Goal: Information Seeking & Learning: Learn about a topic

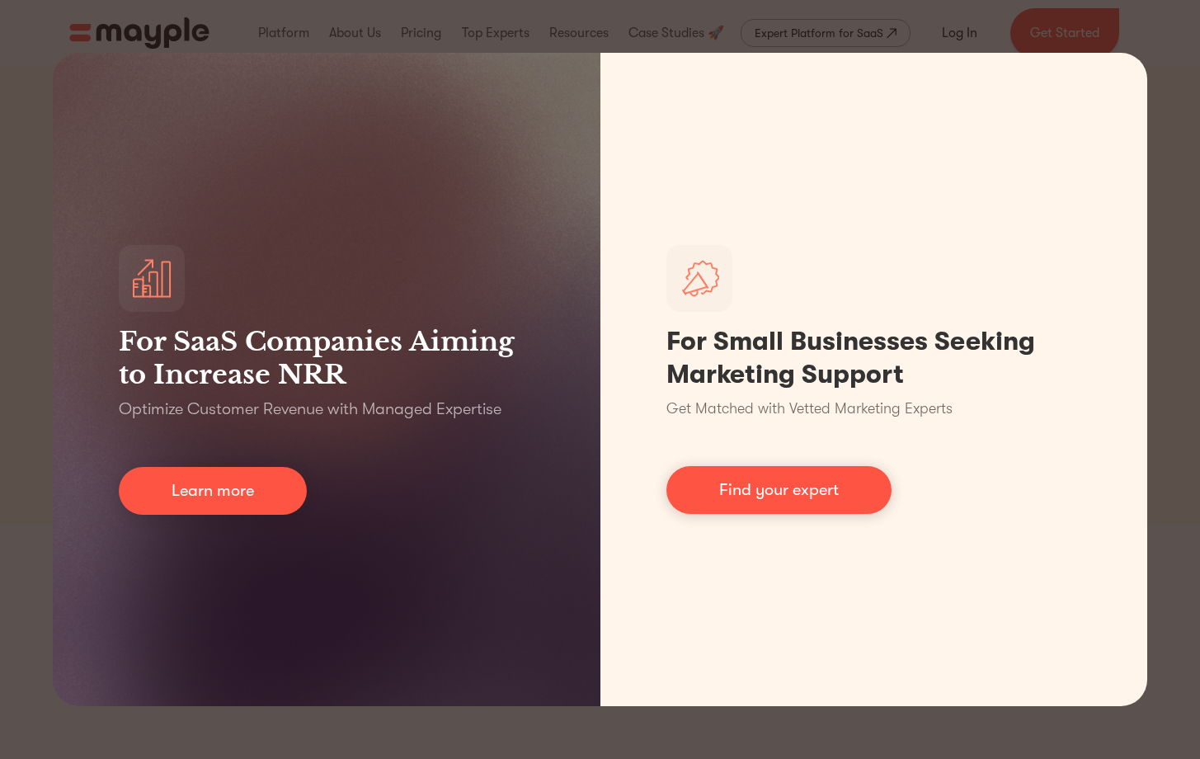
click at [0, 278] on div "For SaaS Companies Aiming to Increase NRR Optimize Customer Revenue with Manage…" at bounding box center [600, 379] width 1200 height 759
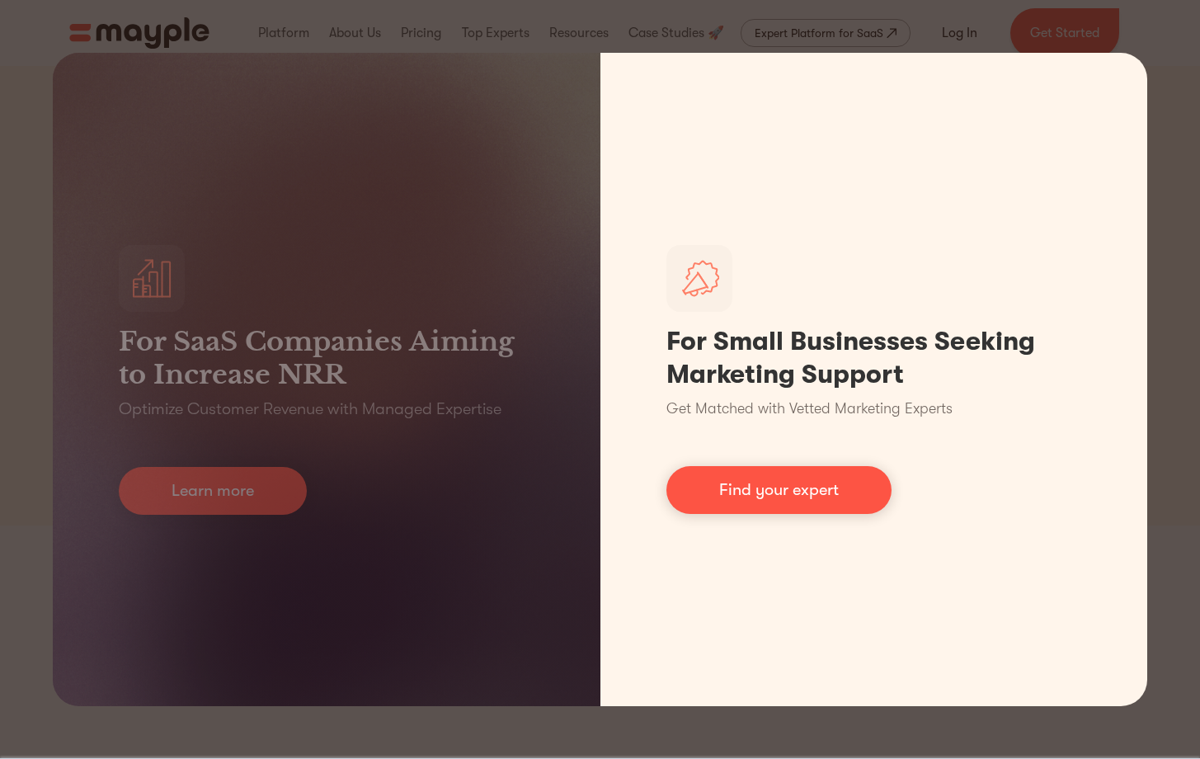
click at [1168, 463] on div "For SaaS Companies Aiming to Increase NRR Optimize Customer Revenue with Manage…" at bounding box center [600, 379] width 1200 height 759
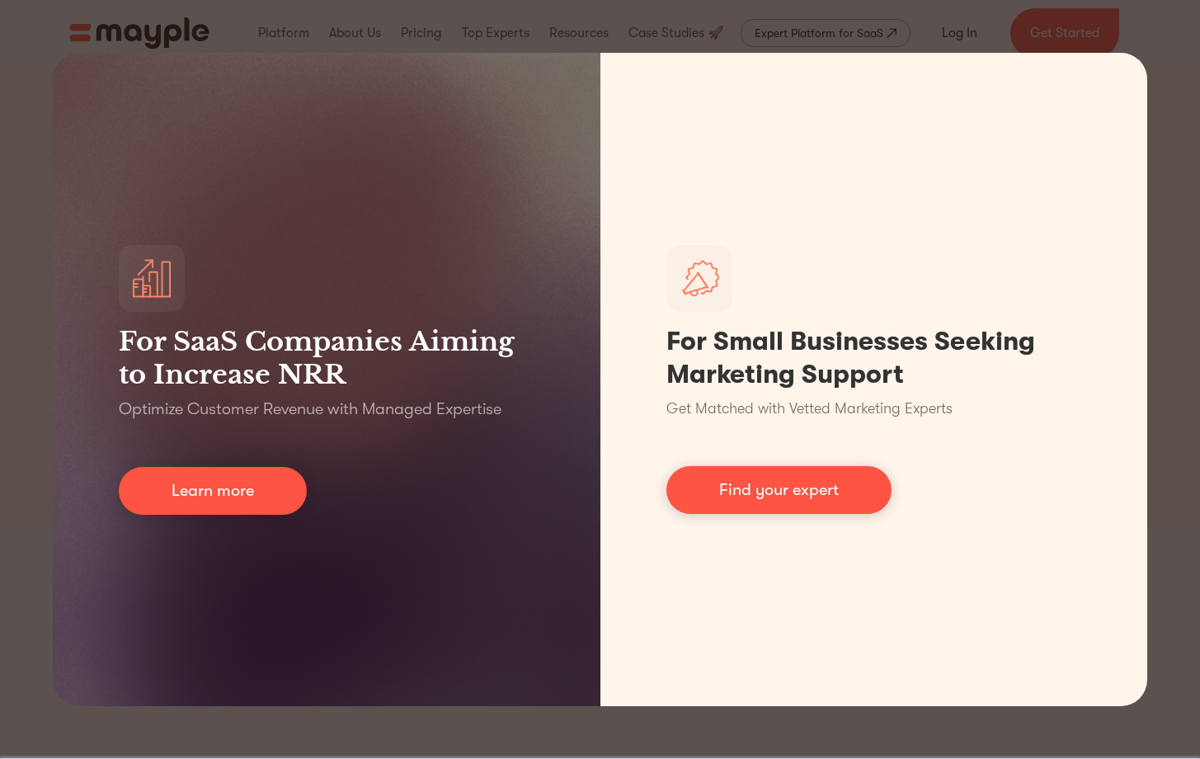
click at [1168, 463] on div "For SaaS Companies Aiming to Increase NRR Optimize Customer Revenue with Manage…" at bounding box center [600, 379] width 1200 height 759
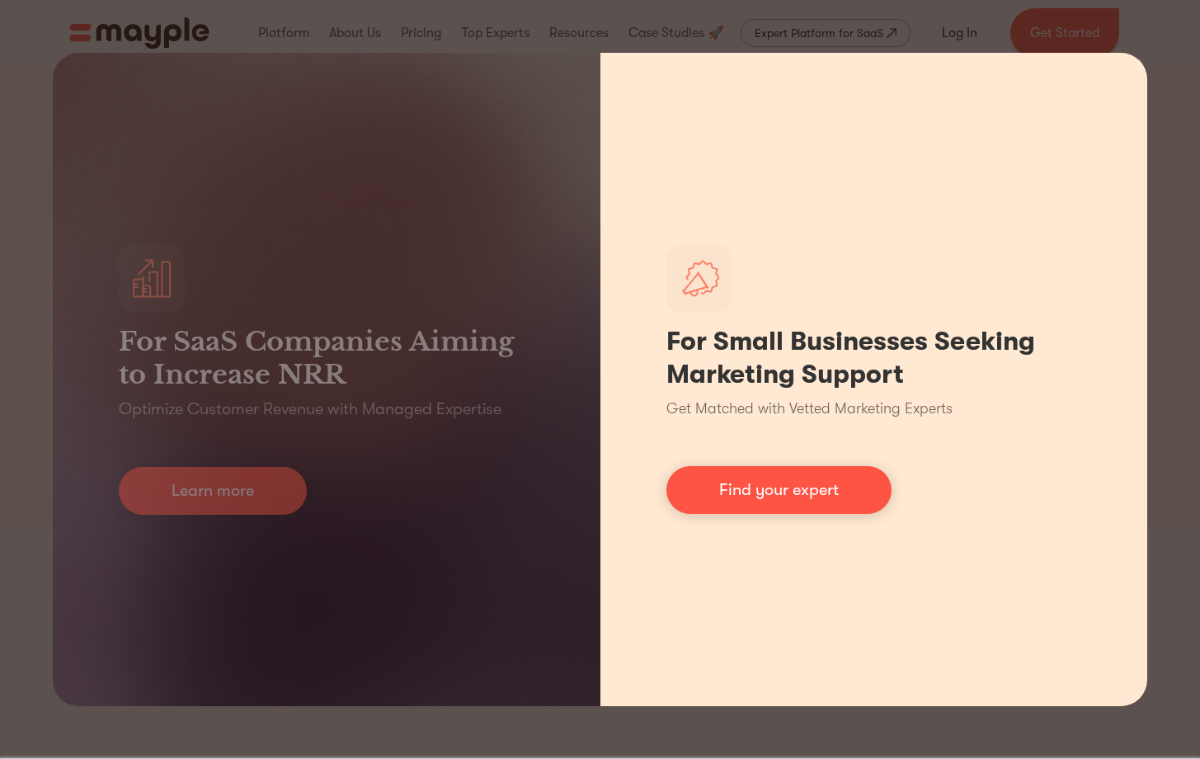
click at [776, 514] on div "For Small Businesses Seeking Marketing Support Get Matched with Vetted Marketin…" at bounding box center [875, 379] width 548 height 653
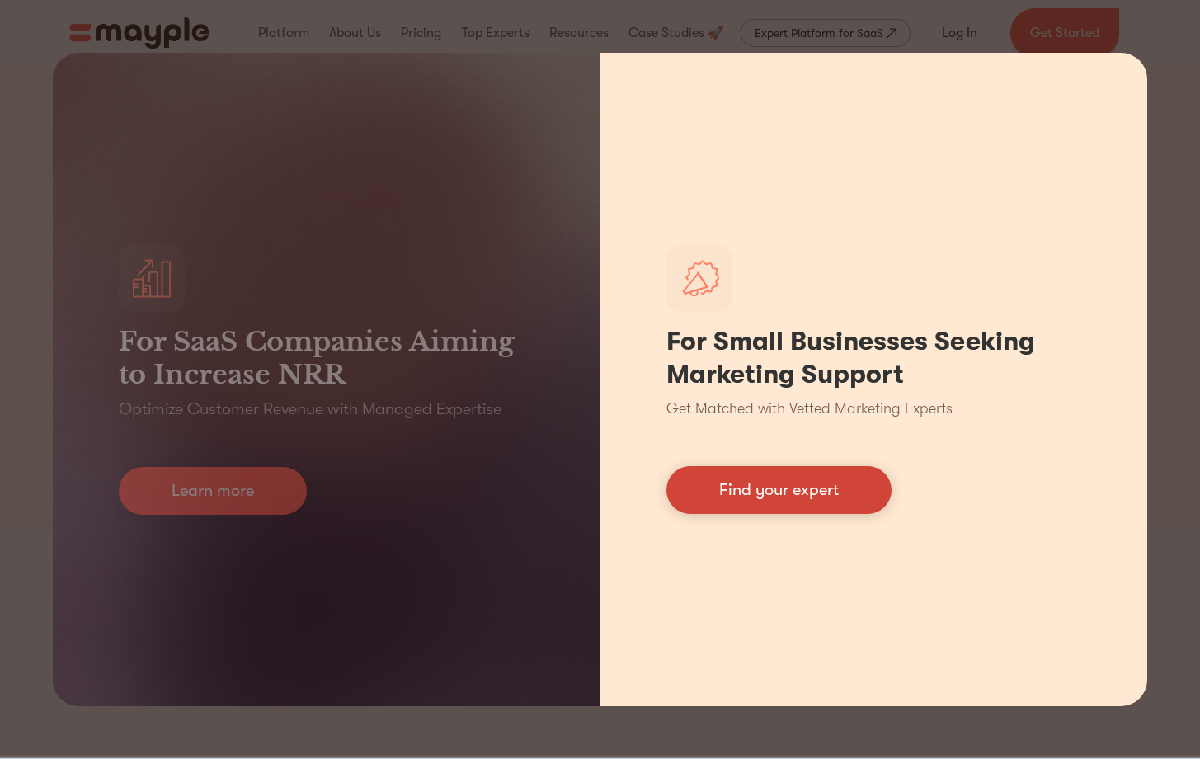
click at [781, 502] on link "Find your expert" at bounding box center [779, 490] width 225 height 48
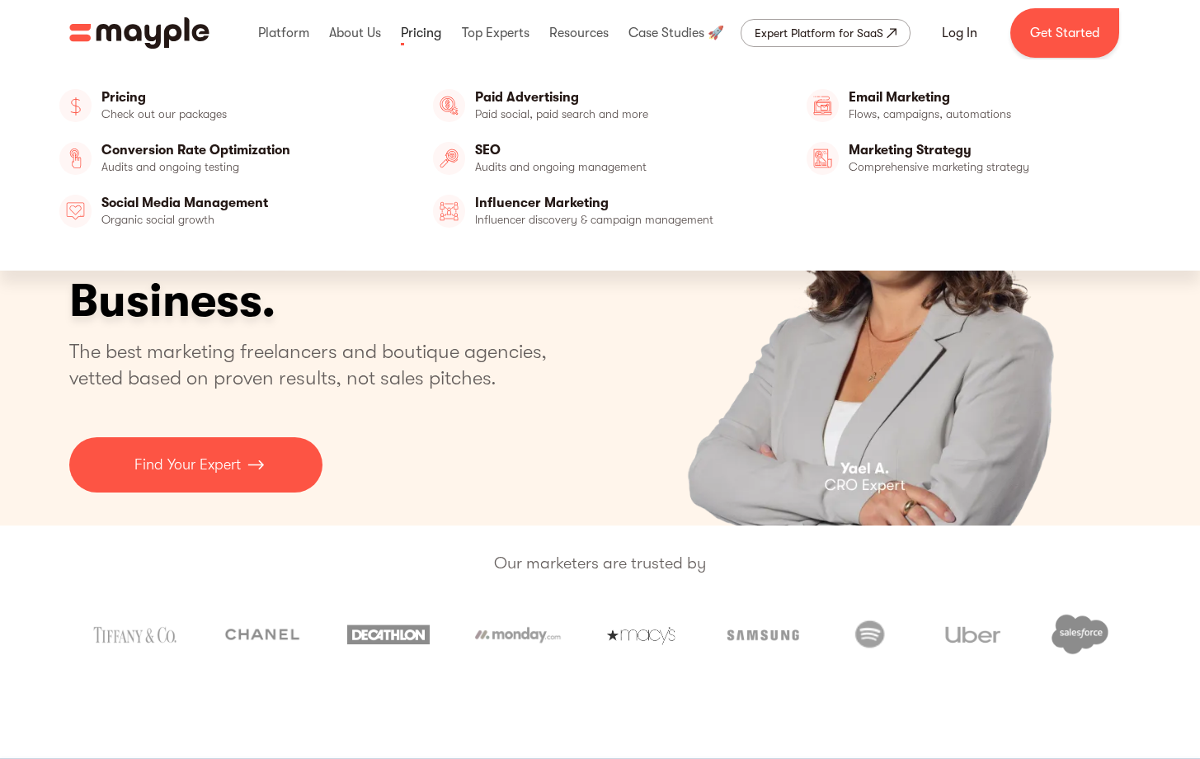
click at [425, 34] on link at bounding box center [421, 33] width 49 height 53
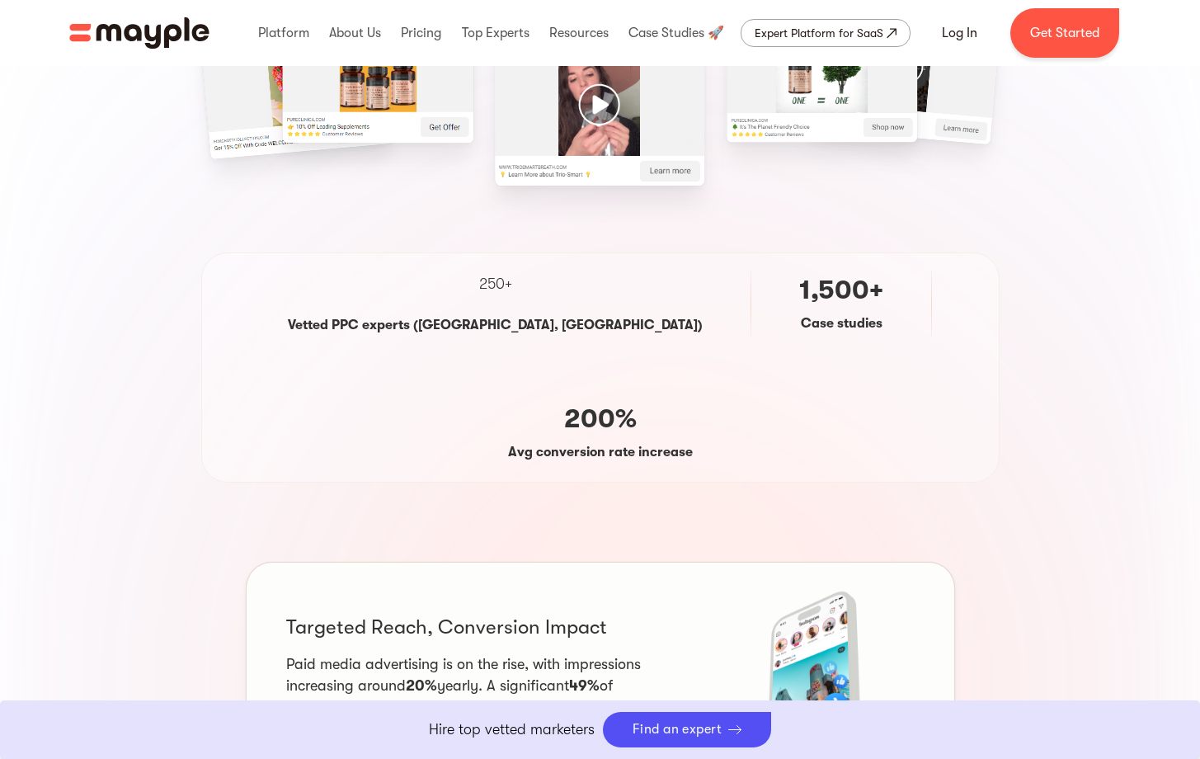
scroll to position [643, 0]
